Goal: Information Seeking & Learning: Learn about a topic

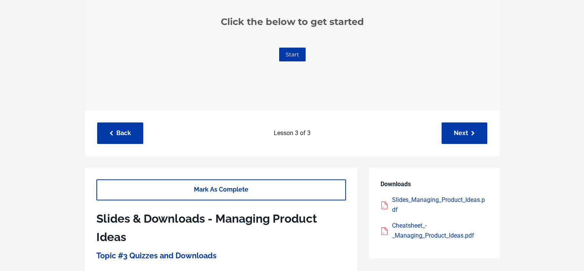
scroll to position [192, 0]
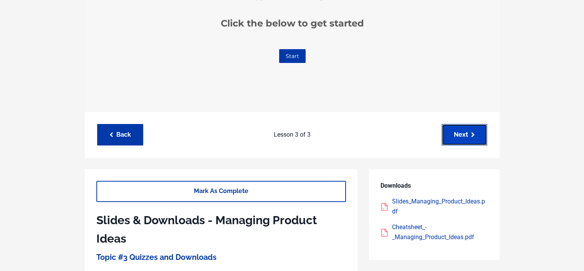
click at [470, 133] on link "Next" at bounding box center [465, 134] width 46 height 21
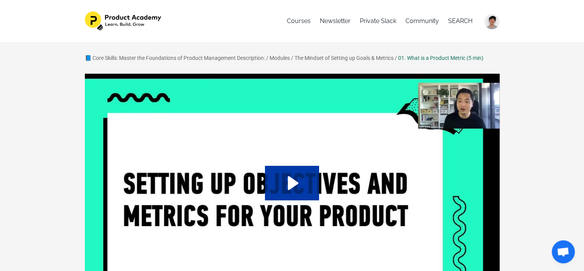
scroll to position [38, 0]
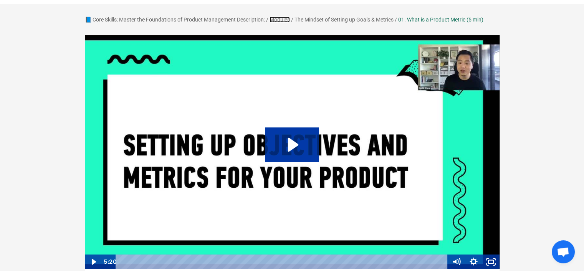
click at [280, 20] on link "Modules" at bounding box center [280, 20] width 20 height 6
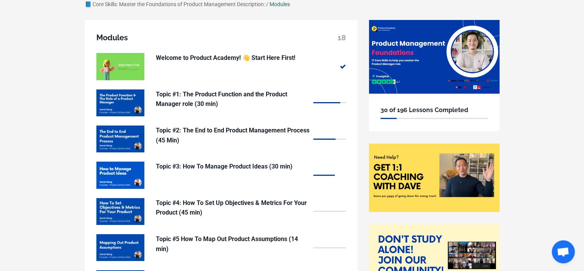
scroll to position [77, 0]
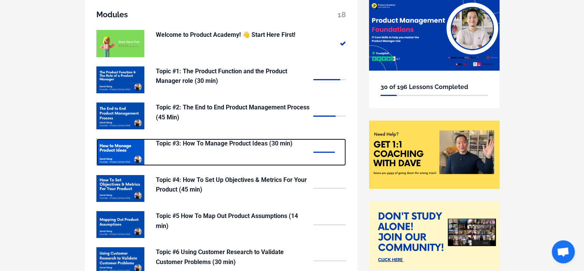
click at [256, 141] on p "Topic #3: How To Manage Product Ideas (30 min)" at bounding box center [233, 144] width 154 height 10
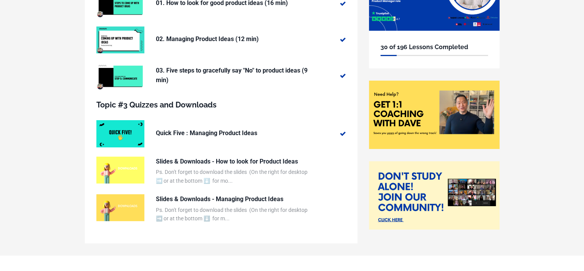
scroll to position [141, 0]
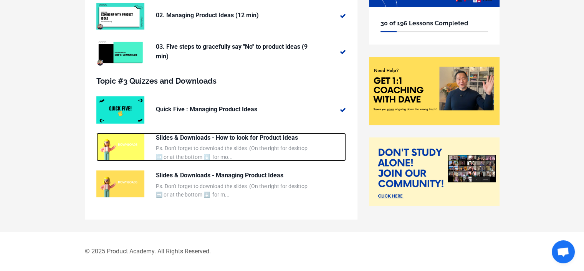
click at [255, 138] on p "Slides & Downloads - How to look for Product Ideas" at bounding box center [233, 138] width 154 height 10
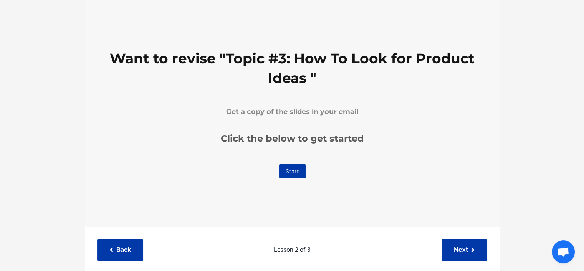
scroll to position [115, 0]
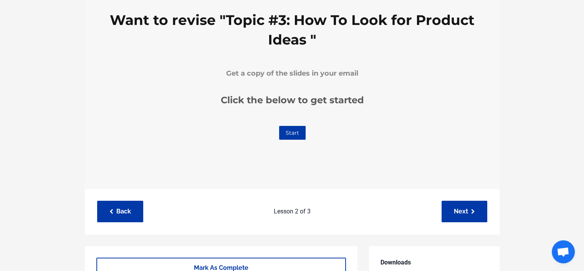
click at [291, 131] on link "Start" at bounding box center [292, 133] width 27 height 14
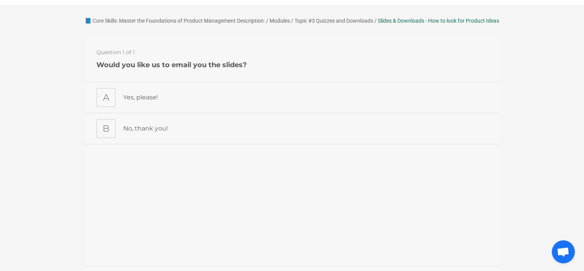
scroll to position [0, 0]
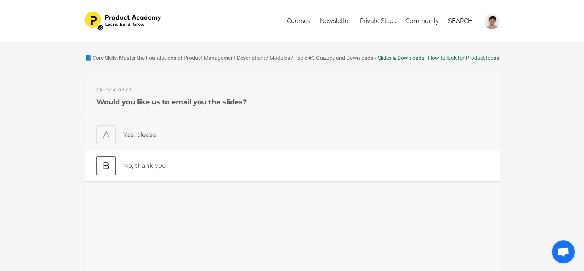
click at [144, 161] on p "No, thank you!" at bounding box center [305, 166] width 365 height 10
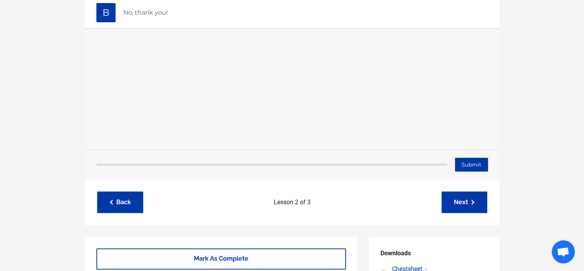
scroll to position [154, 0]
click at [465, 164] on input "Submit" at bounding box center [471, 165] width 33 height 14
type input "Submitting"
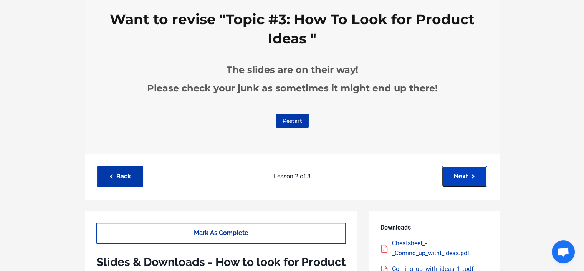
click at [459, 185] on link "Next" at bounding box center [465, 176] width 46 height 21
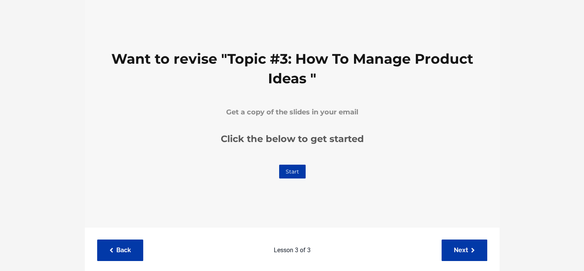
scroll to position [77, 0]
click at [288, 172] on link "Start" at bounding box center [292, 172] width 27 height 14
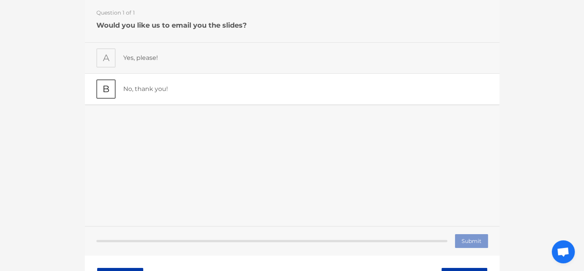
click at [164, 89] on p "No, thank you!" at bounding box center [305, 90] width 365 height 10
click at [483, 242] on input "Submit" at bounding box center [471, 242] width 33 height 14
type input "Submitting"
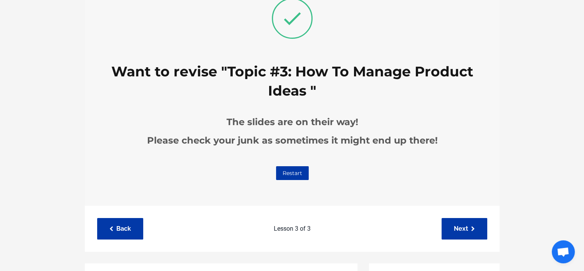
scroll to position [115, 0]
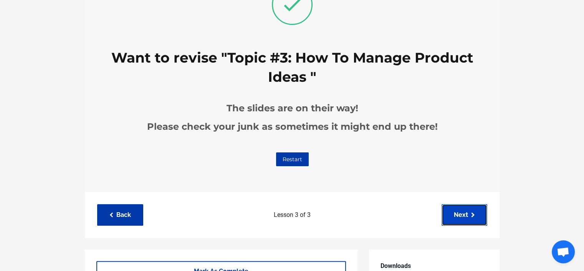
click at [482, 212] on link "Next" at bounding box center [465, 214] width 46 height 21
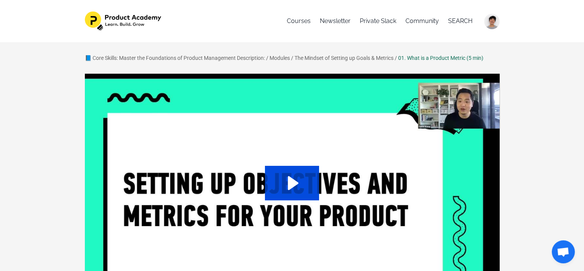
click at [309, 186] on icon "Play Video: sites/127338/video/ukS2Erh9RROT6b7CK5Pg_01._What_is_a_Product_Metri…" at bounding box center [292, 183] width 54 height 35
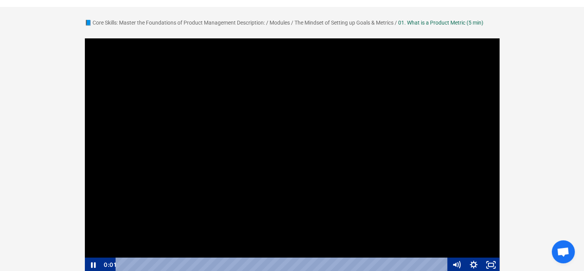
scroll to position [77, 0]
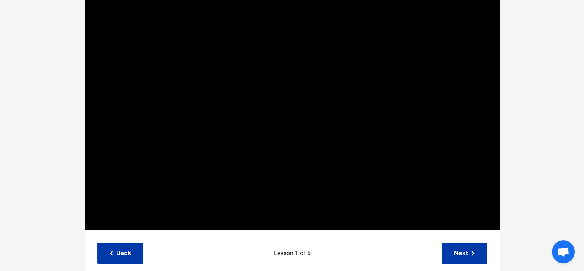
click at [540, 61] on div "📘 Core Skills: Master the Foundations of Product Management Description: / Modu…" at bounding box center [292, 243] width 584 height 556
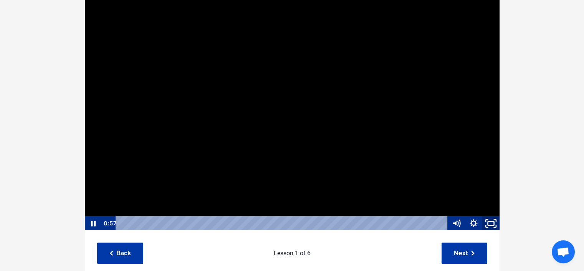
click at [494, 222] on icon "Fullscreen" at bounding box center [491, 224] width 21 height 18
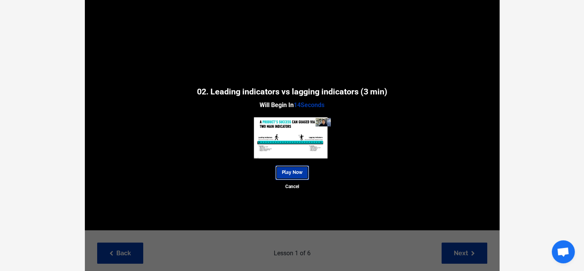
drag, startPoint x: 302, startPoint y: 172, endPoint x: 422, endPoint y: 161, distance: 121.1
click at [302, 172] on link "Play Now" at bounding box center [292, 173] width 34 height 14
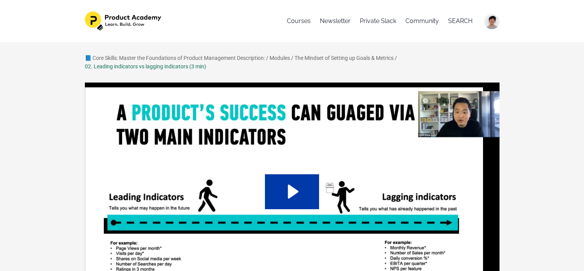
scroll to position [77, 0]
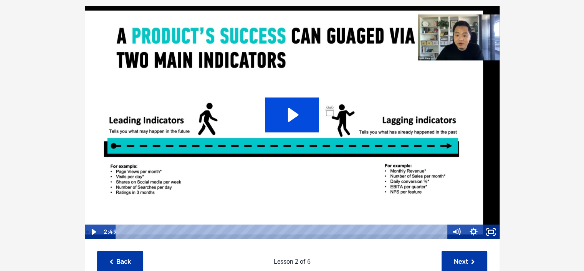
click at [309, 121] on icon "Play Video: sites/127338/video/tR8LKDRgQ4WcIy358Qub_02._Leading_indicators_vs_l…" at bounding box center [292, 115] width 54 height 35
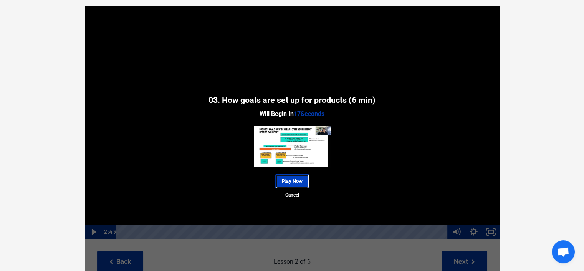
click at [300, 179] on link "Play Now" at bounding box center [292, 181] width 34 height 14
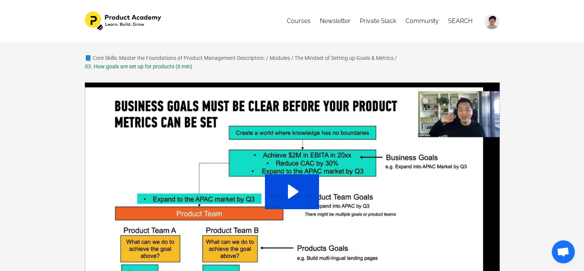
drag, startPoint x: 309, startPoint y: 198, endPoint x: 355, endPoint y: 192, distance: 46.6
click at [309, 198] on icon "Play Video: sites/127338/video/vzdV5giXTQmQpEH2MyhQ_03._How_goals_are_set_up_fo…" at bounding box center [292, 191] width 54 height 35
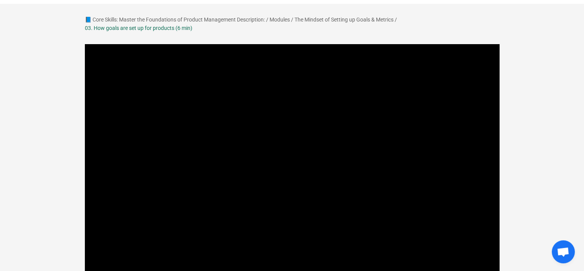
scroll to position [77, 0]
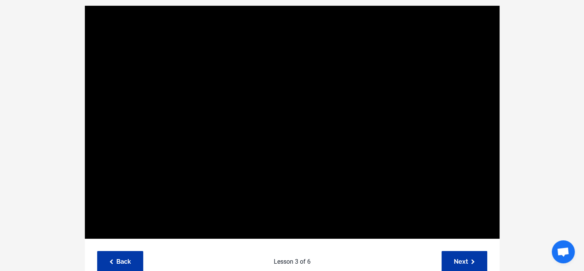
click at [527, 116] on div "📘 Core Skills: Master the Foundations of Product Management Description: / Modu…" at bounding box center [292, 247] width 584 height 565
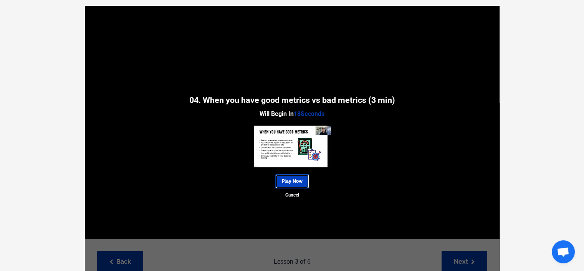
click at [305, 176] on link "Play Now" at bounding box center [292, 181] width 34 height 14
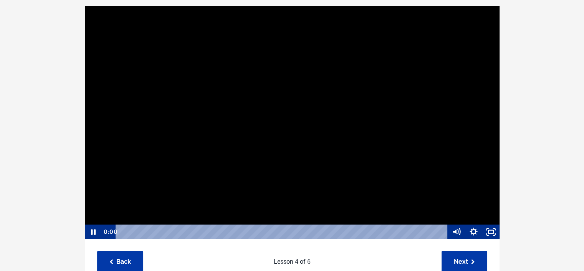
scroll to position [77, 0]
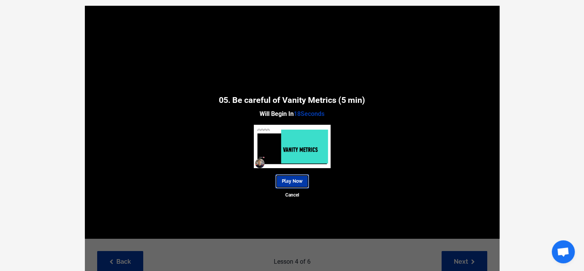
drag, startPoint x: 303, startPoint y: 182, endPoint x: 372, endPoint y: 167, distance: 71.1
click at [303, 182] on link "Play Now" at bounding box center [292, 181] width 34 height 14
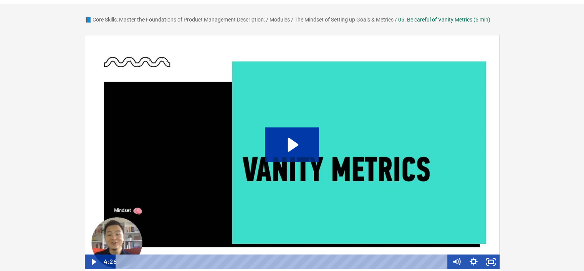
click at [307, 124] on img at bounding box center [293, 152] width 416 height 234
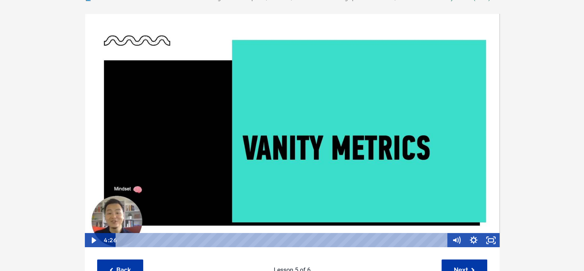
scroll to position [77, 0]
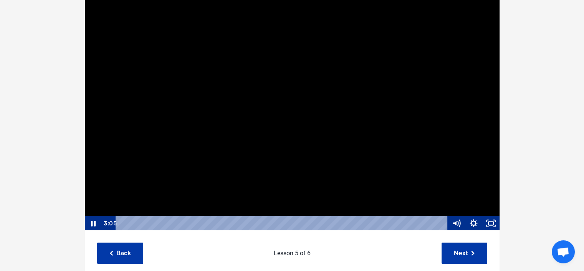
click at [31, 103] on div "📘 Core Skills: Master the Foundations of Product Management Description: / Modu…" at bounding box center [292, 243] width 584 height 556
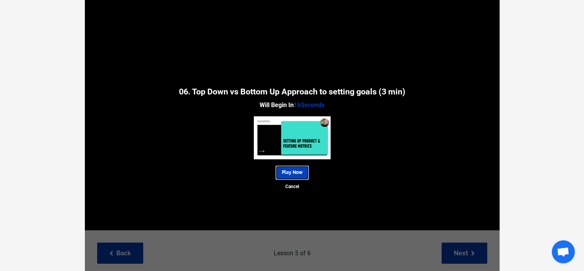
click at [292, 170] on link "Play Now" at bounding box center [292, 173] width 34 height 14
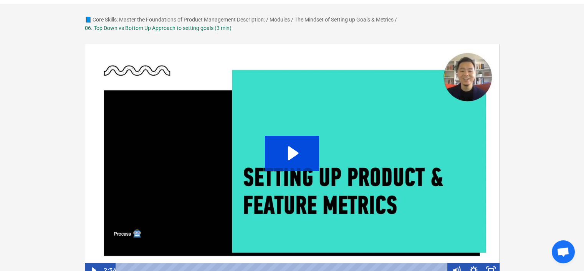
click at [291, 146] on icon "Play Video: sites/127338/video/yfW8LfIIRpekSmkPJ44X_03._Top_Down_vs_Bottom_Up_A…" at bounding box center [292, 153] width 54 height 35
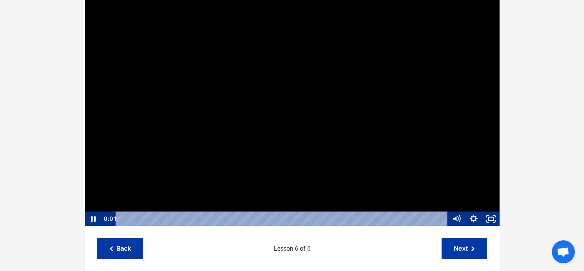
scroll to position [77, 0]
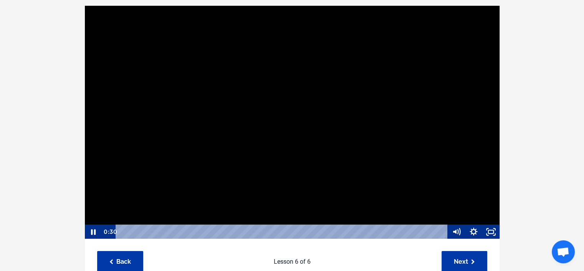
click at [446, 174] on div at bounding box center [293, 122] width 416 height 234
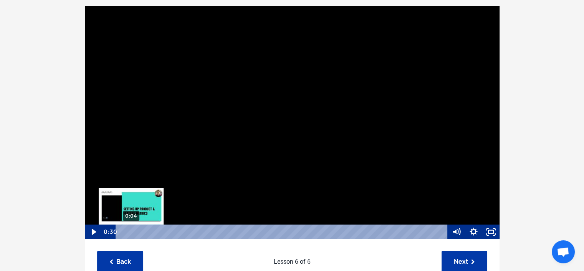
scroll to position [0, 0]
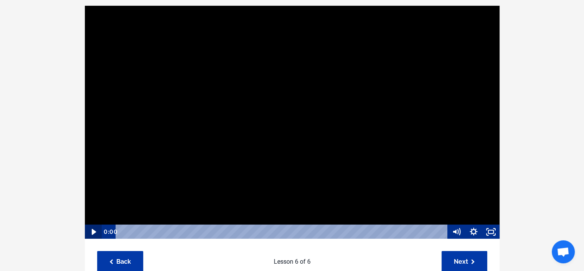
click at [94, 231] on icon "Play Video" at bounding box center [93, 232] width 5 height 6
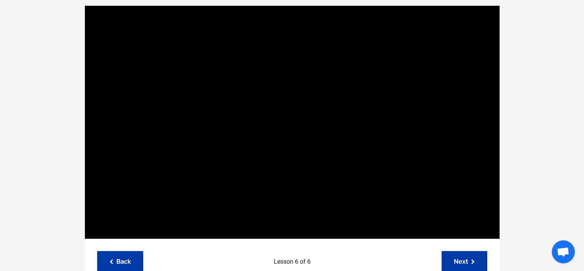
click at [85, 225] on button "Pause" at bounding box center [93, 232] width 17 height 15
click at [85, 225] on button "Play Video" at bounding box center [93, 232] width 17 height 15
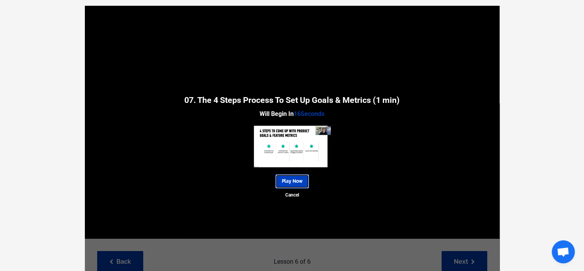
click at [304, 182] on link "Play Now" at bounding box center [292, 181] width 34 height 14
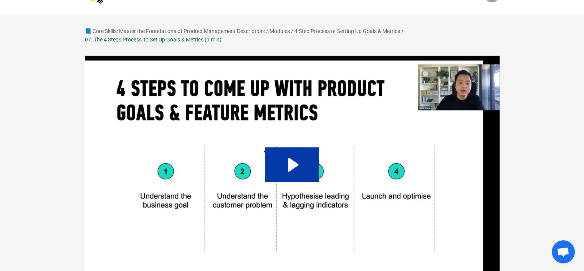
scroll to position [38, 0]
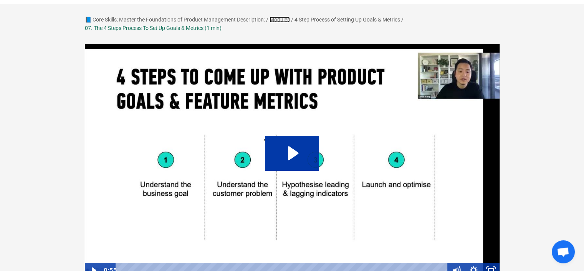
click at [280, 17] on link "Modules" at bounding box center [280, 20] width 20 height 6
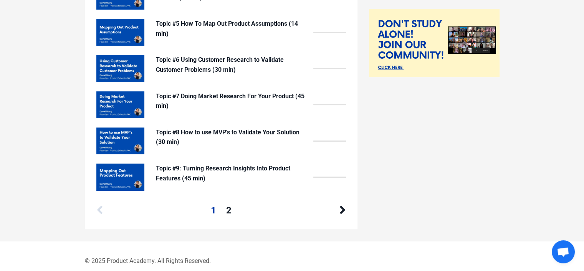
scroll to position [279, 0]
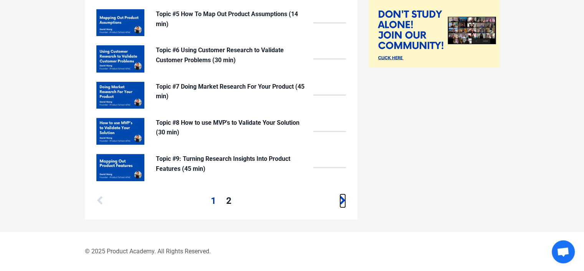
click at [343, 199] on icon at bounding box center [343, 200] width 7 height 9
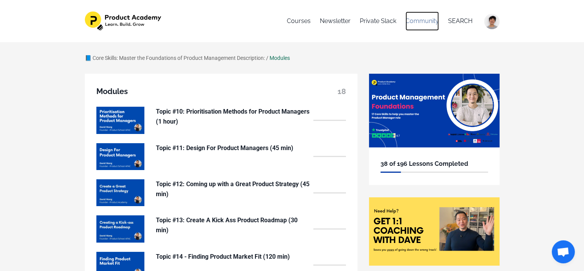
click at [433, 24] on link "Community" at bounding box center [422, 21] width 33 height 19
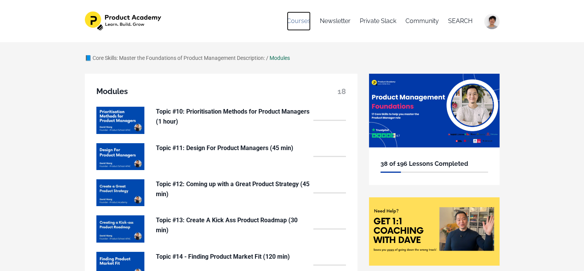
click at [301, 25] on link "Courses" at bounding box center [299, 21] width 24 height 19
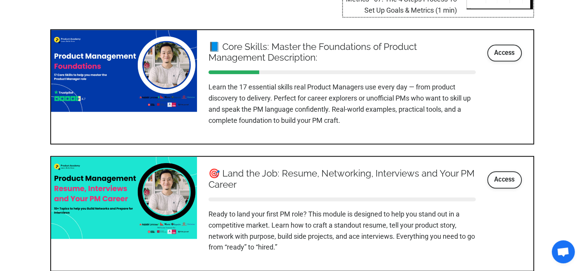
scroll to position [960, 0]
